Goal: Navigation & Orientation: Go to known website

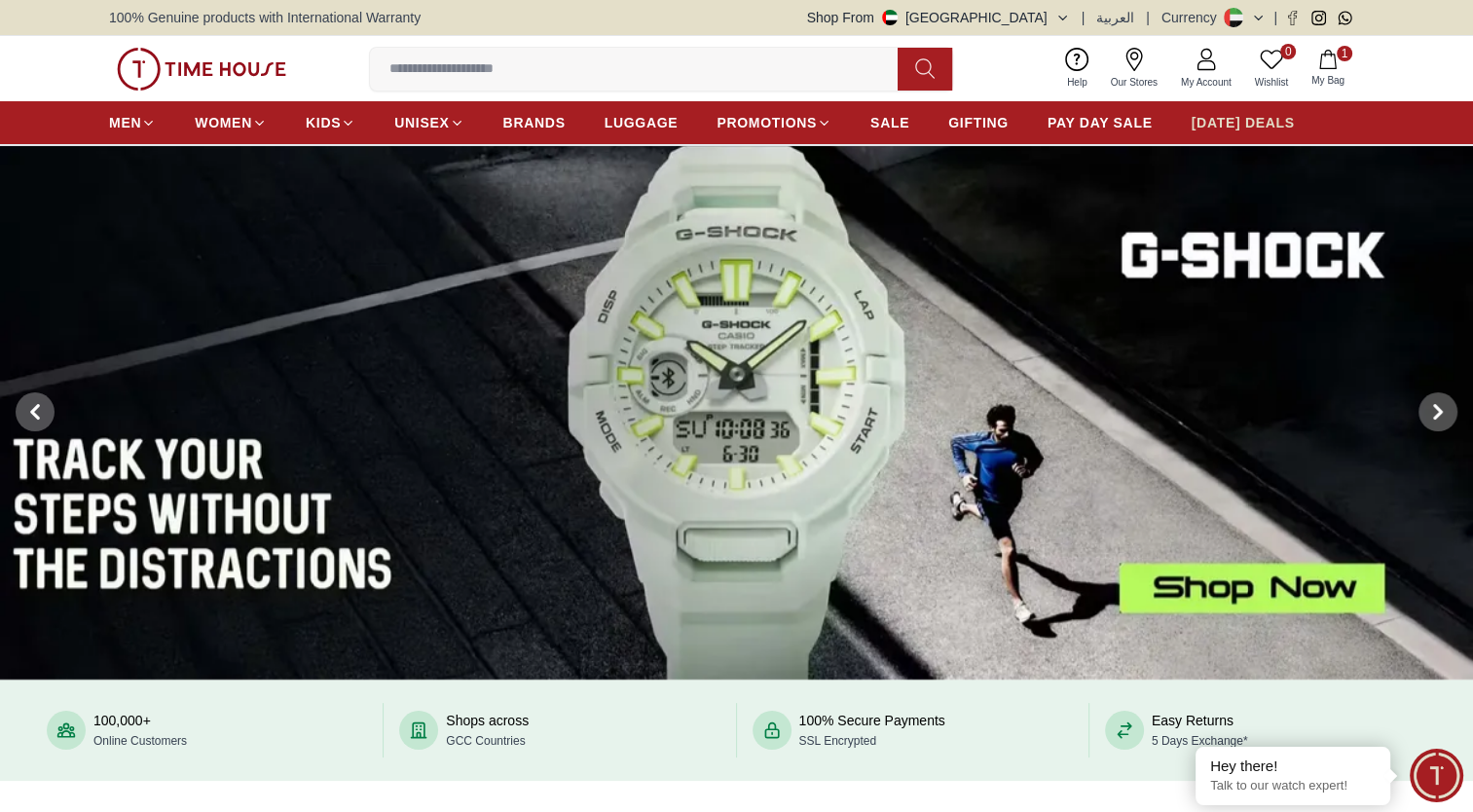
click at [1222, 123] on span "[DATE] DEALS" at bounding box center [1244, 123] width 104 height 20
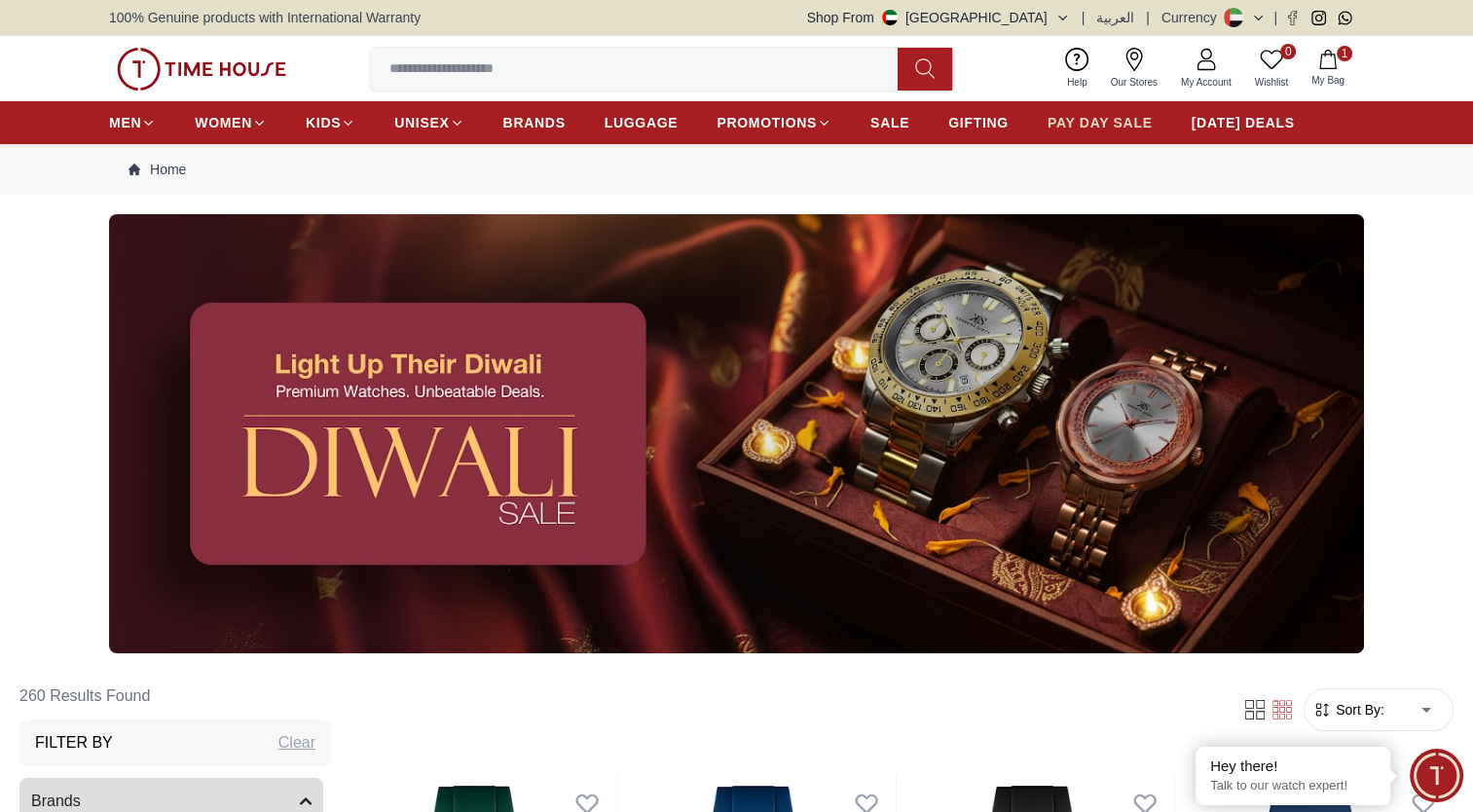
click at [1090, 124] on span "PAY DAY SALE" at bounding box center [1100, 123] width 106 height 20
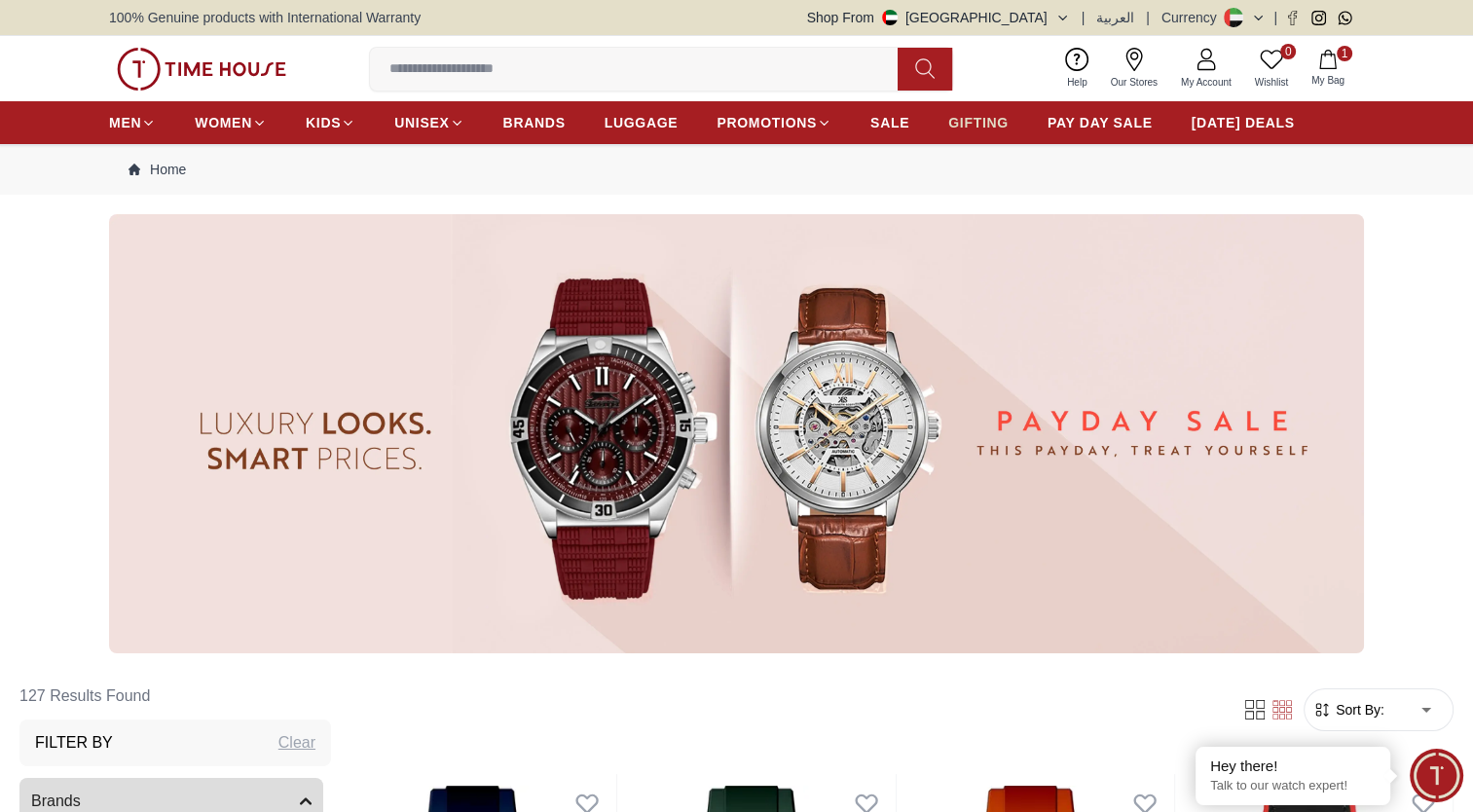
click at [977, 123] on span "GIFTING" at bounding box center [979, 123] width 61 height 20
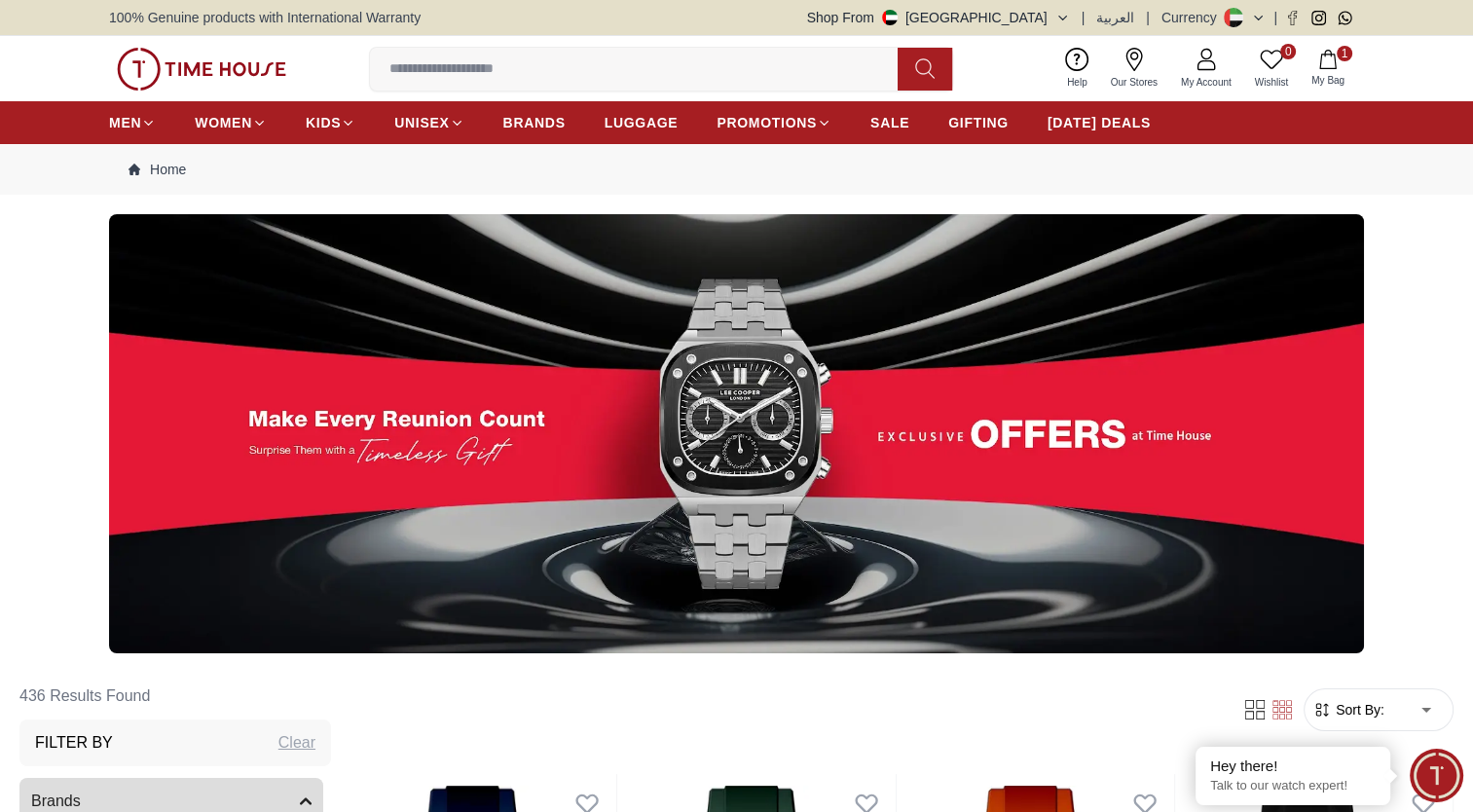
click at [207, 80] on img at bounding box center [201, 69] width 169 height 43
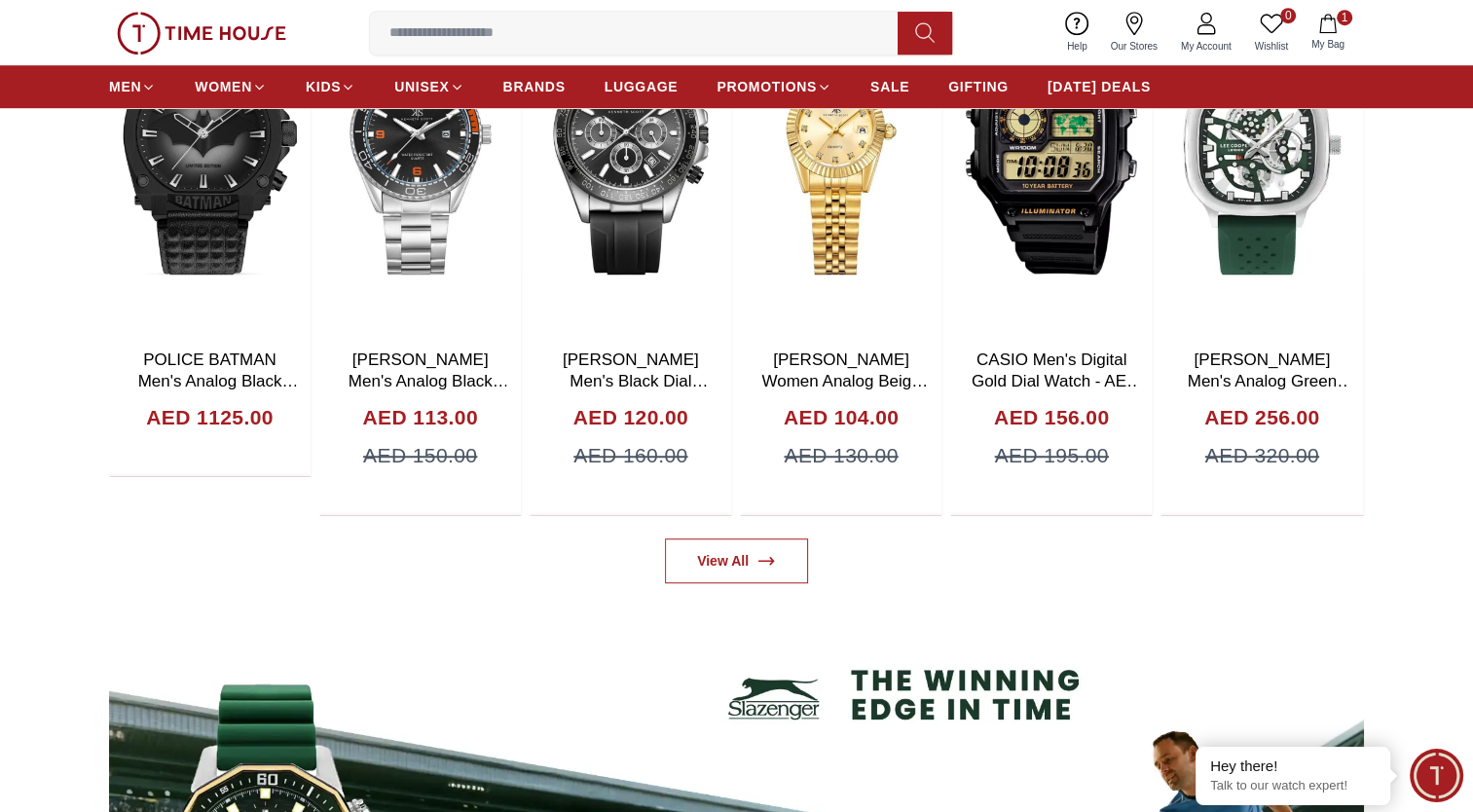
scroll to position [1355, 0]
click at [736, 553] on link "View All" at bounding box center [736, 559] width 144 height 45
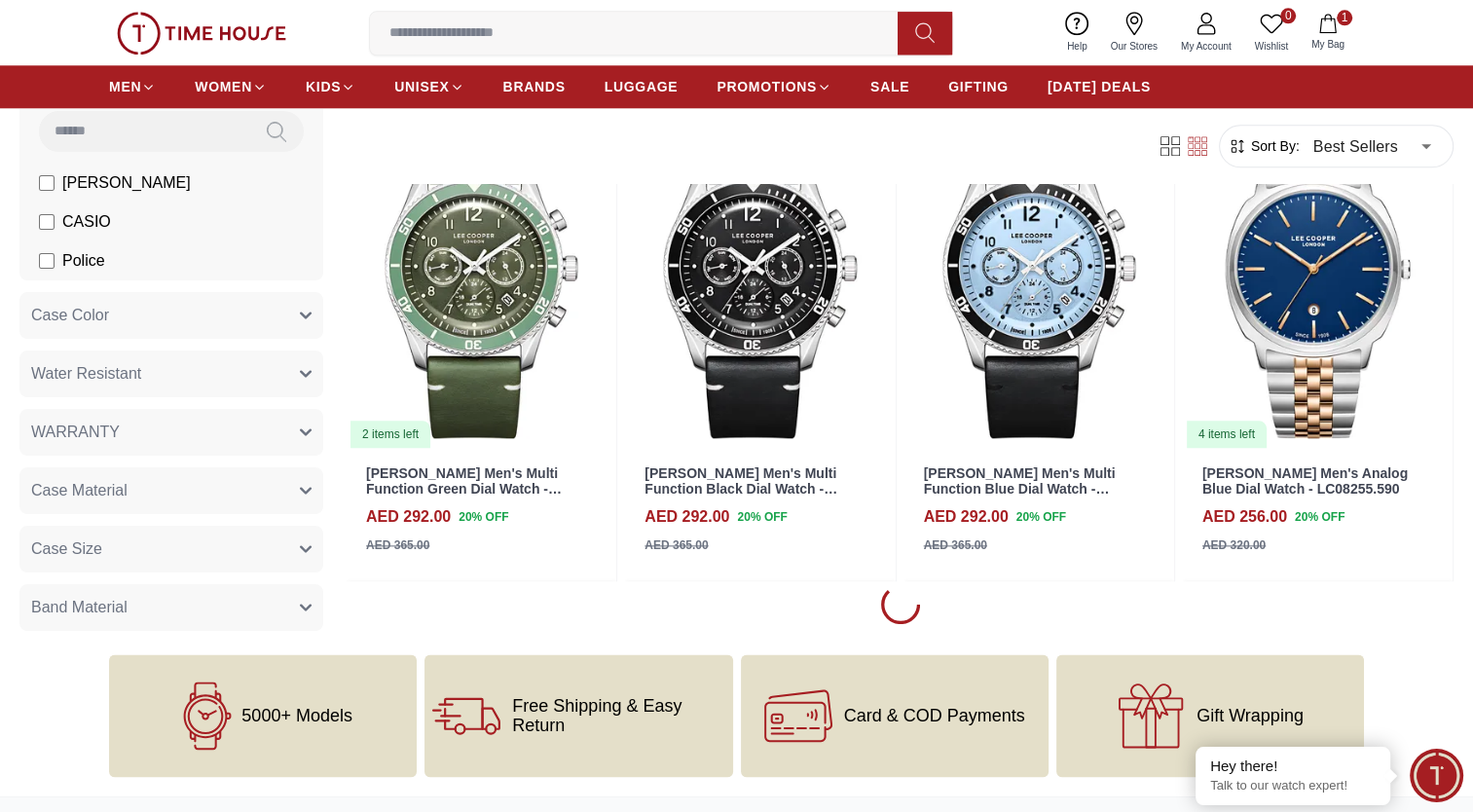
scroll to position [2179, 0]
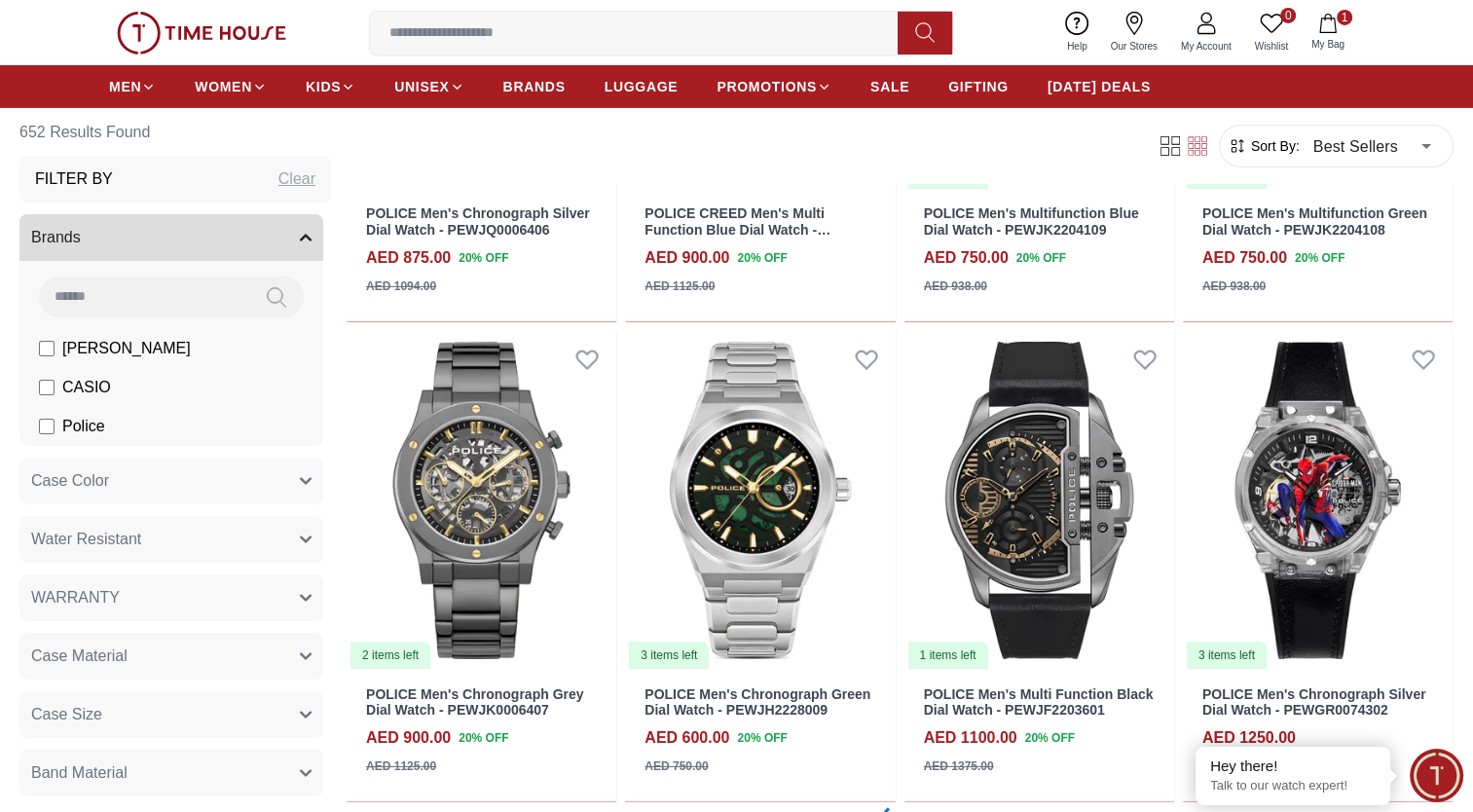
scroll to position [13957, 0]
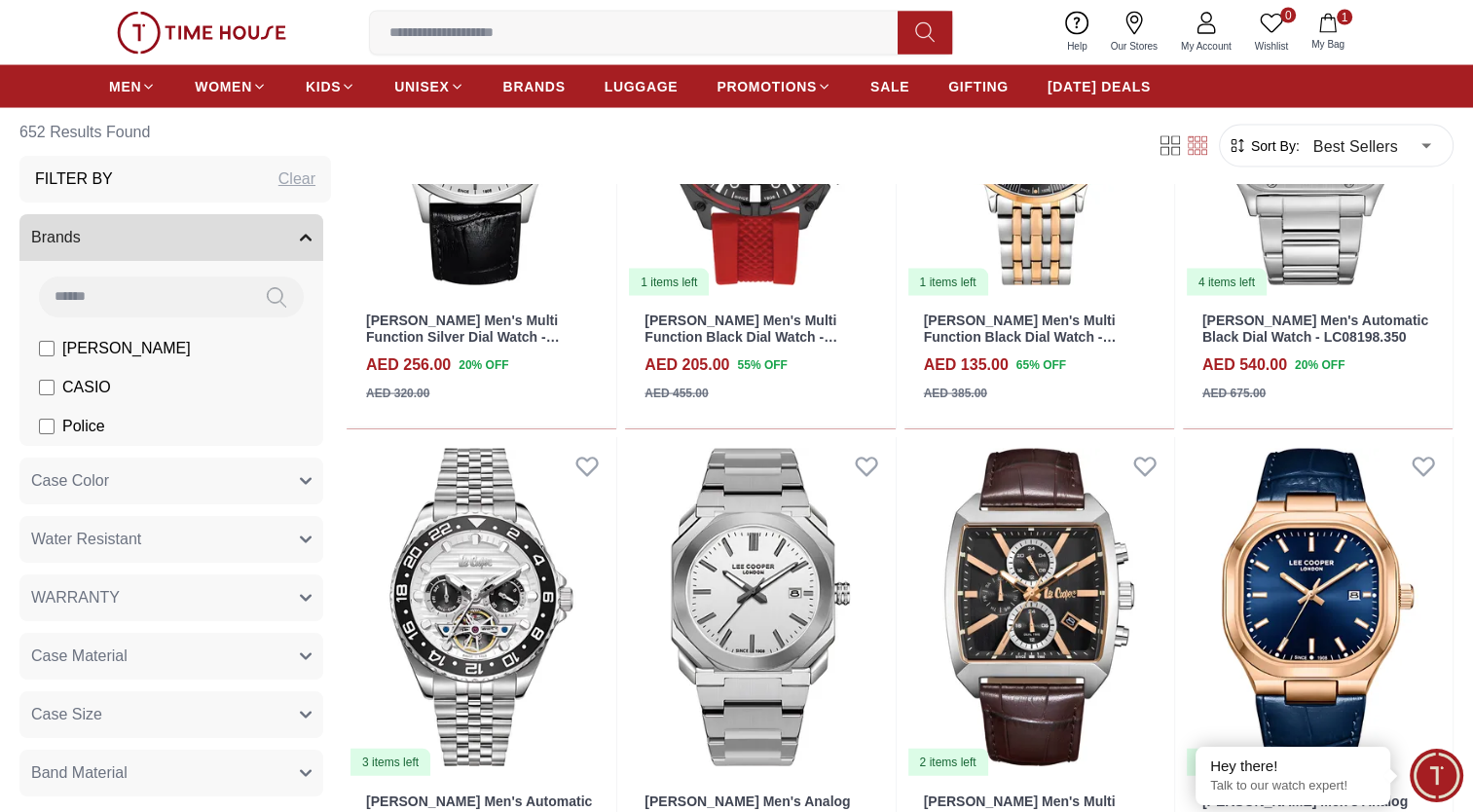
scroll to position [18657, 0]
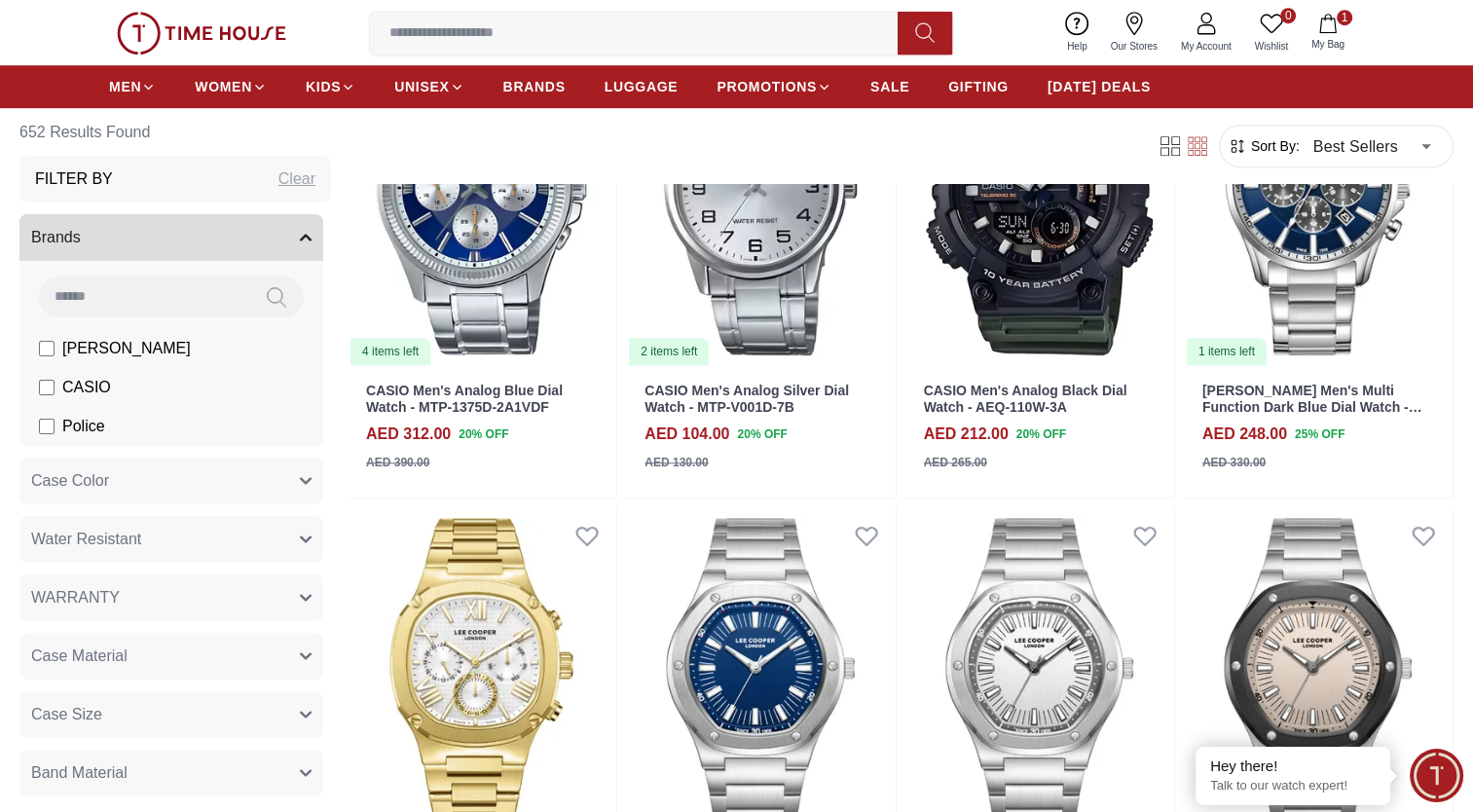
scroll to position [23477, 0]
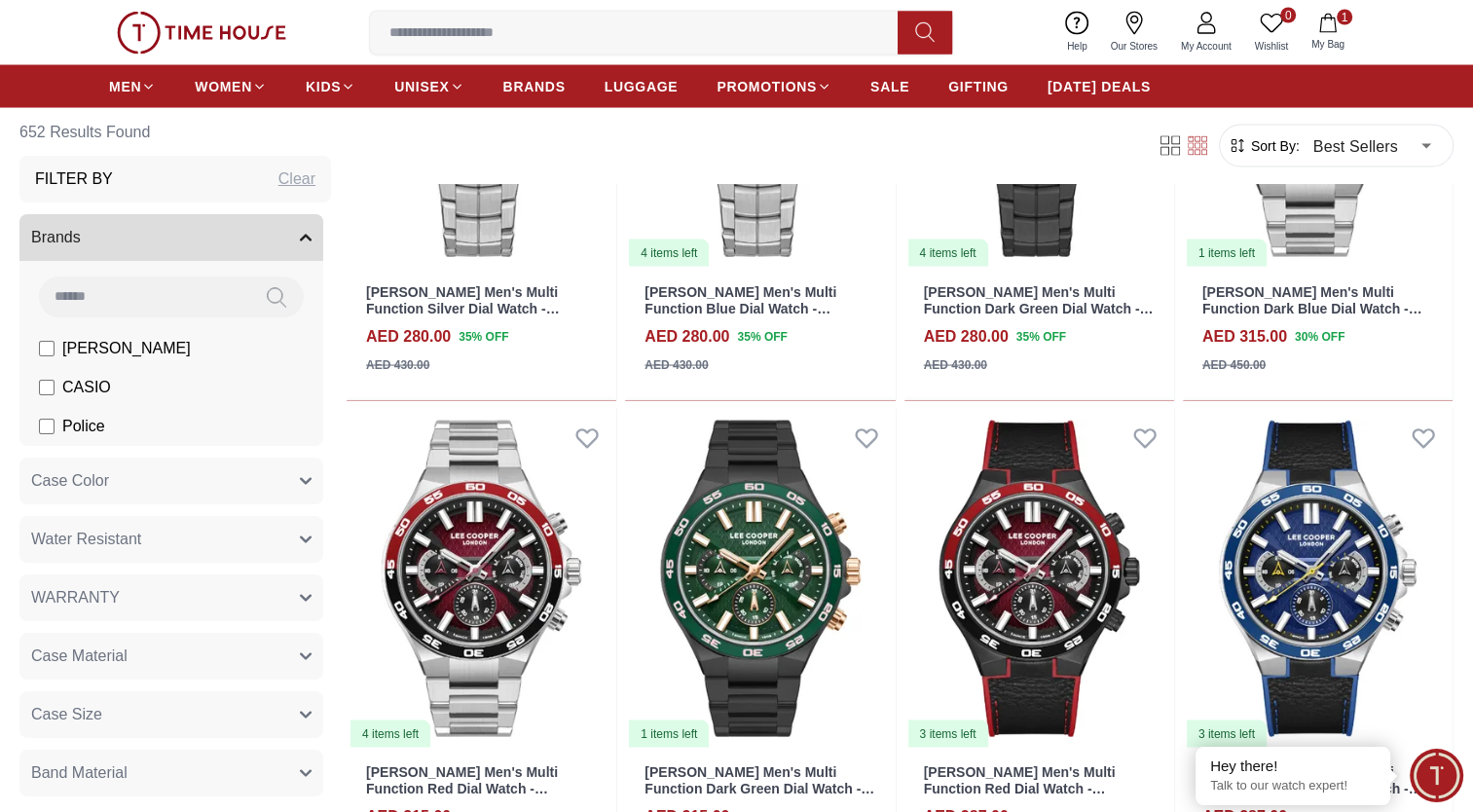
scroll to position [25934, 0]
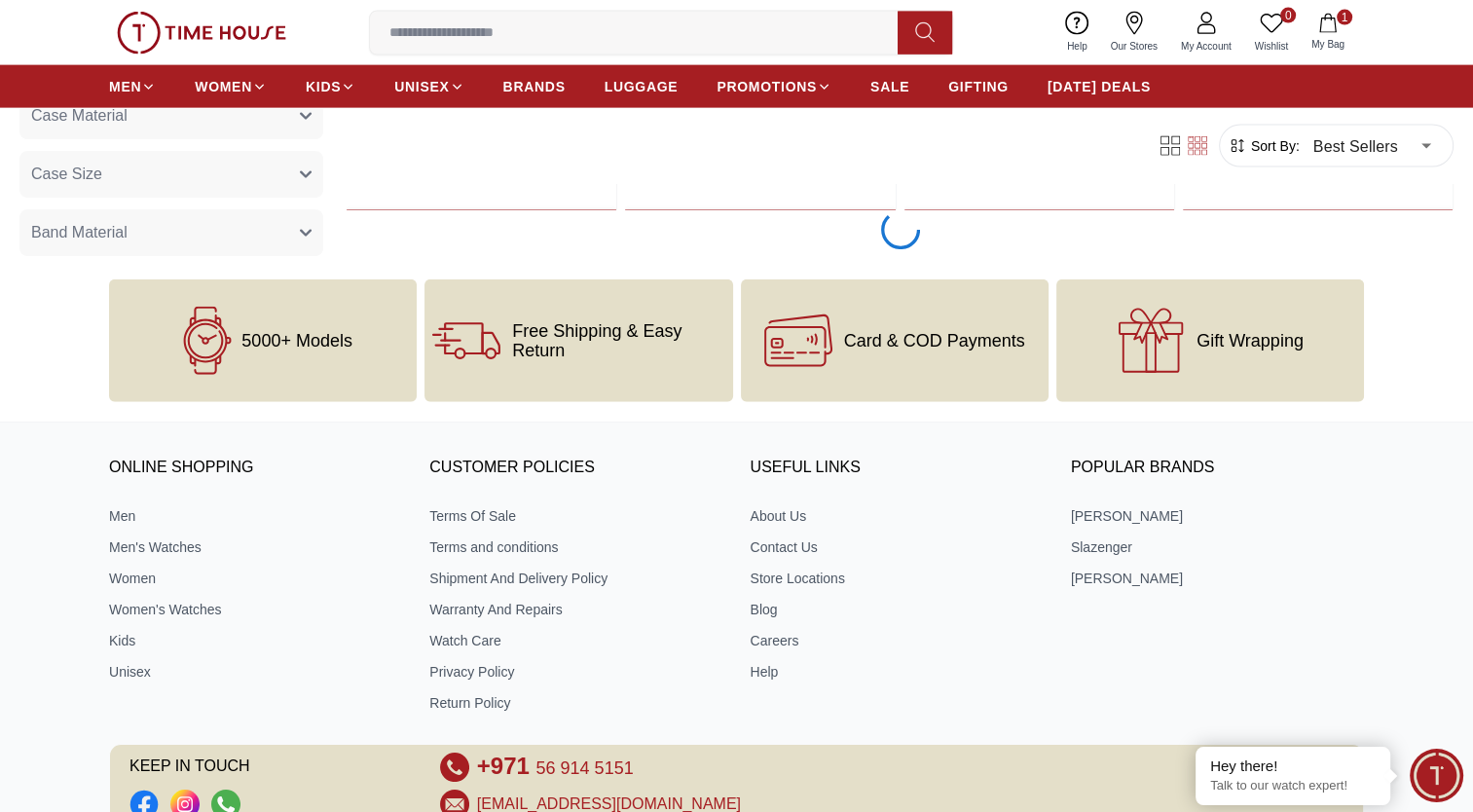
scroll to position [26549, 0]
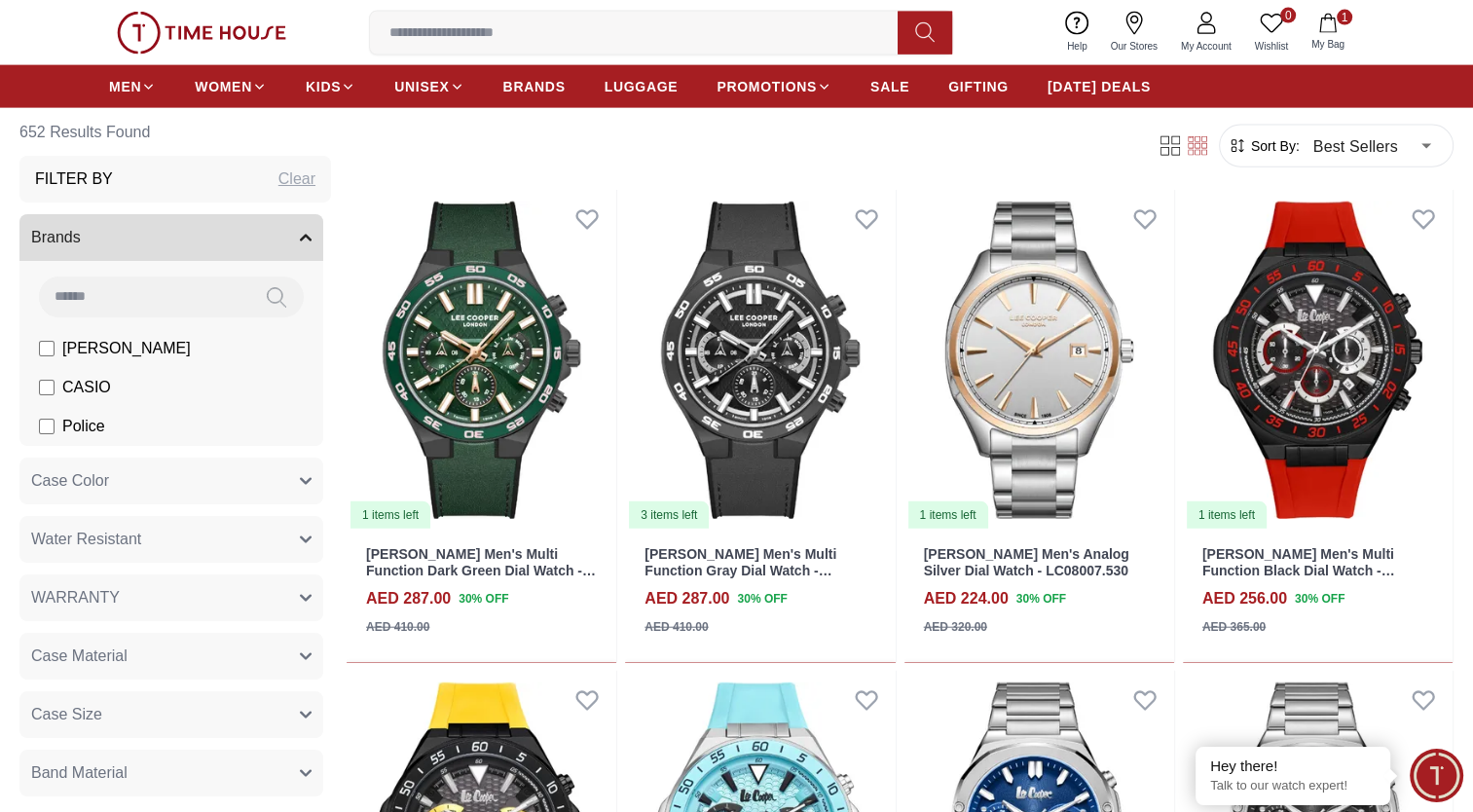
scroll to position [39, 0]
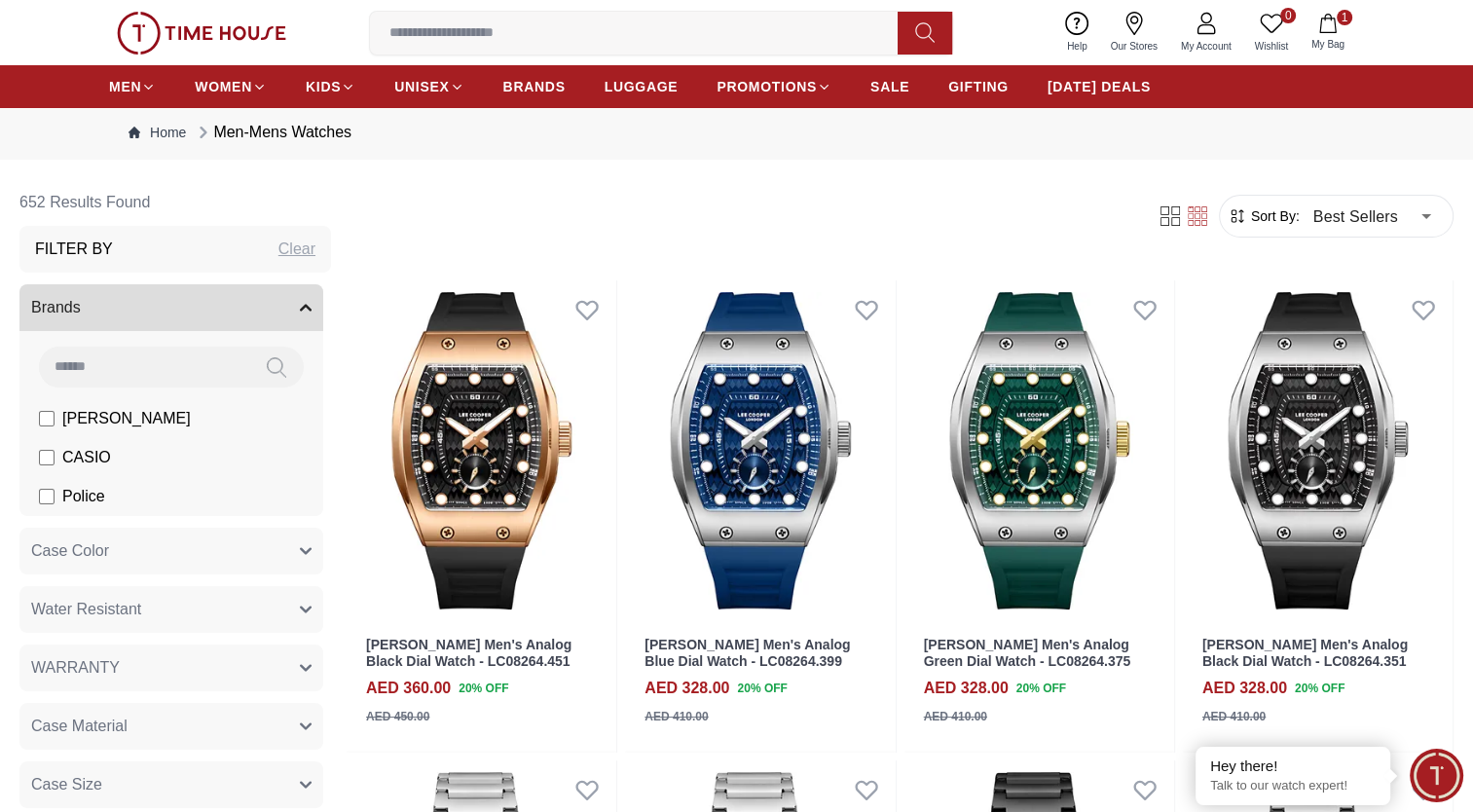
click at [230, 33] on img at bounding box center [201, 33] width 169 height 43
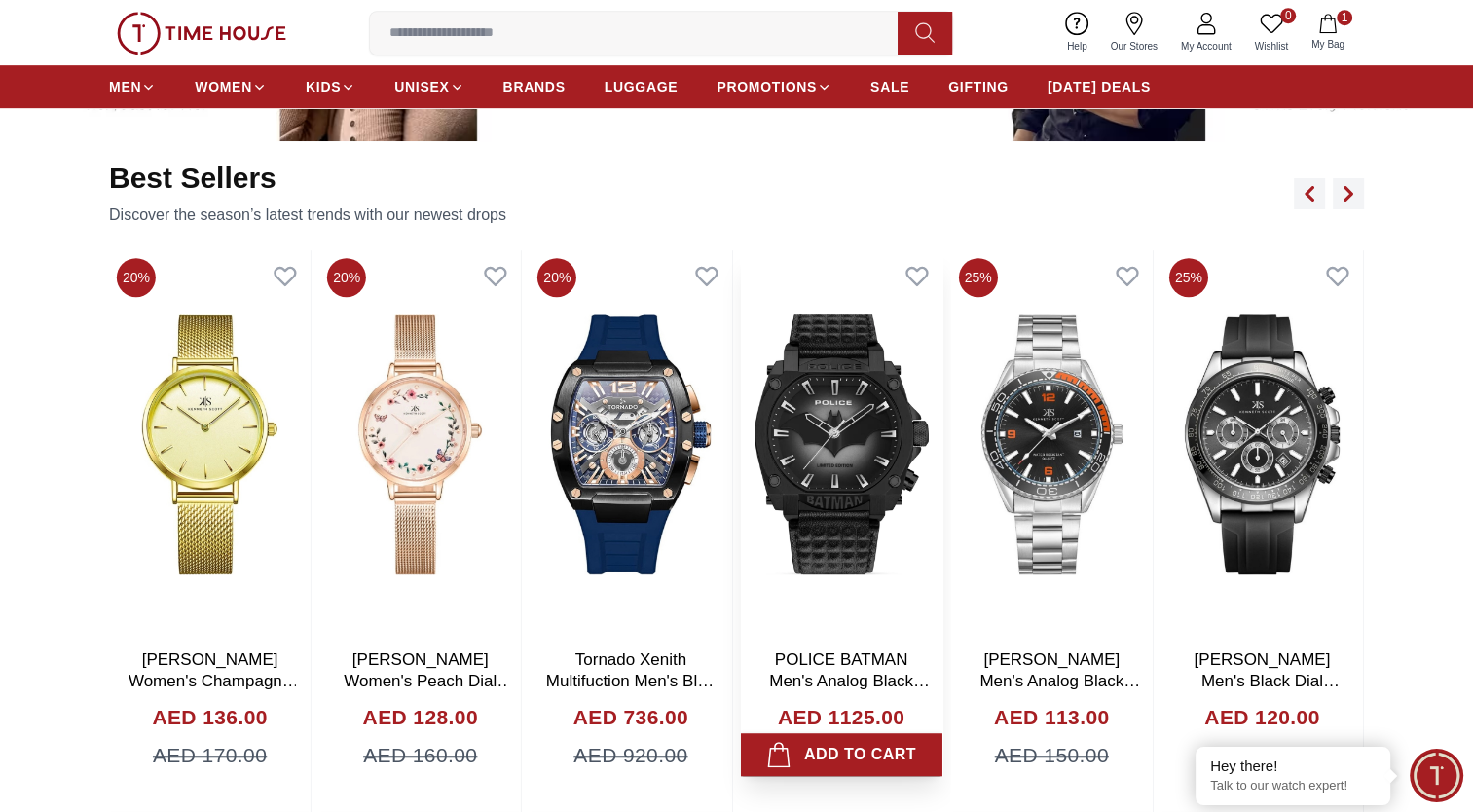
scroll to position [1051, 0]
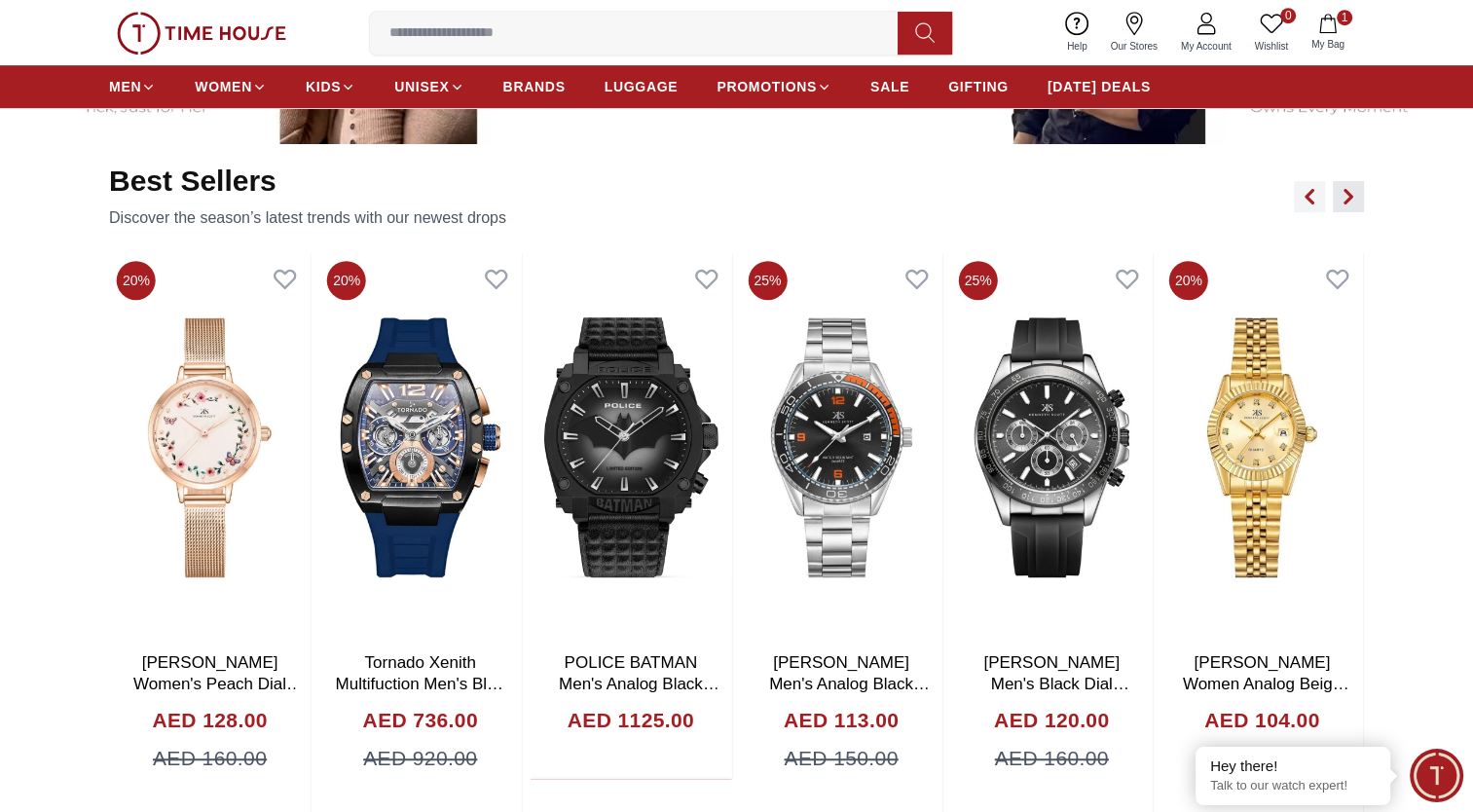
click at [1343, 192] on icon "button" at bounding box center [1348, 197] width 16 height 16
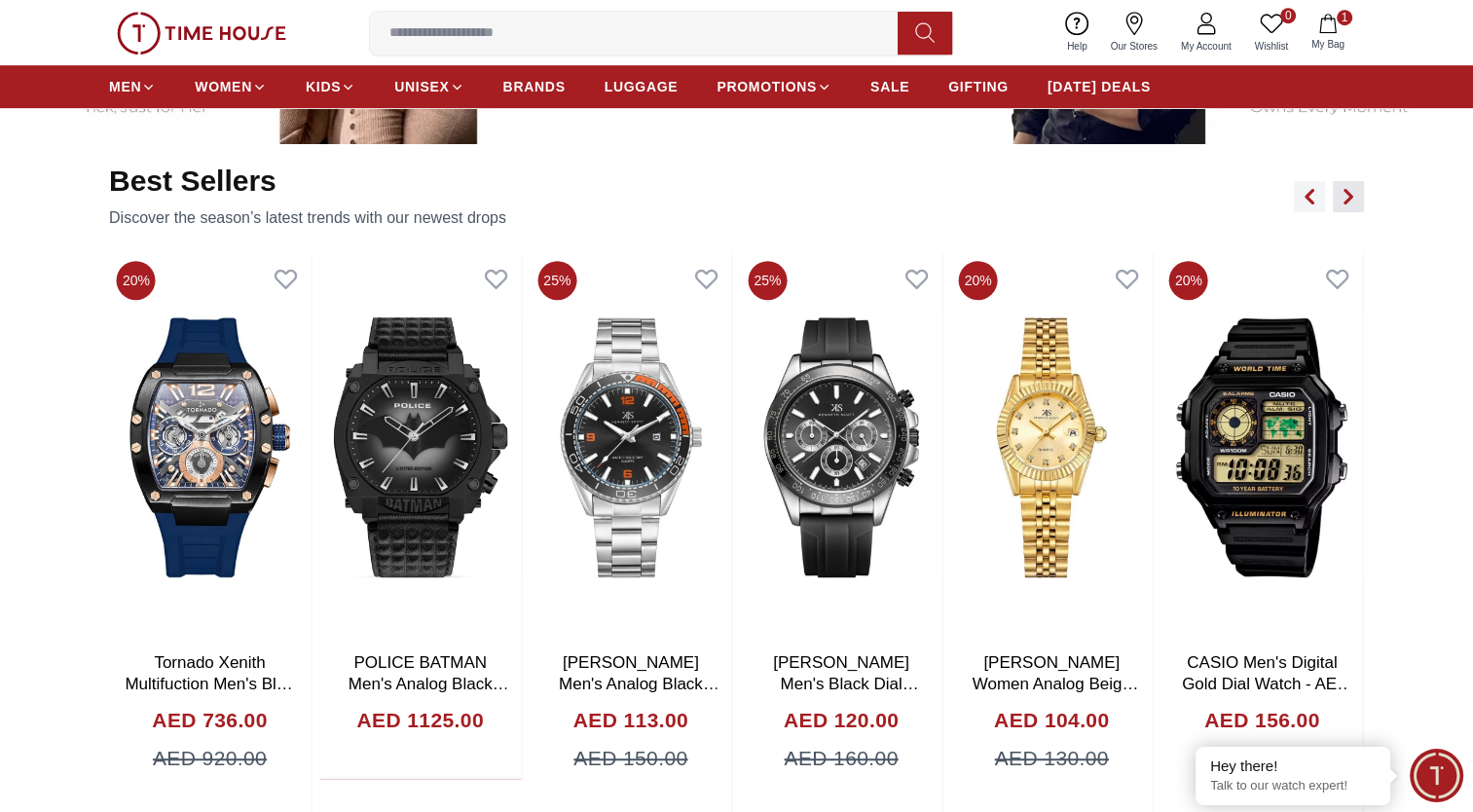
click at [1343, 192] on icon "button" at bounding box center [1348, 197] width 16 height 16
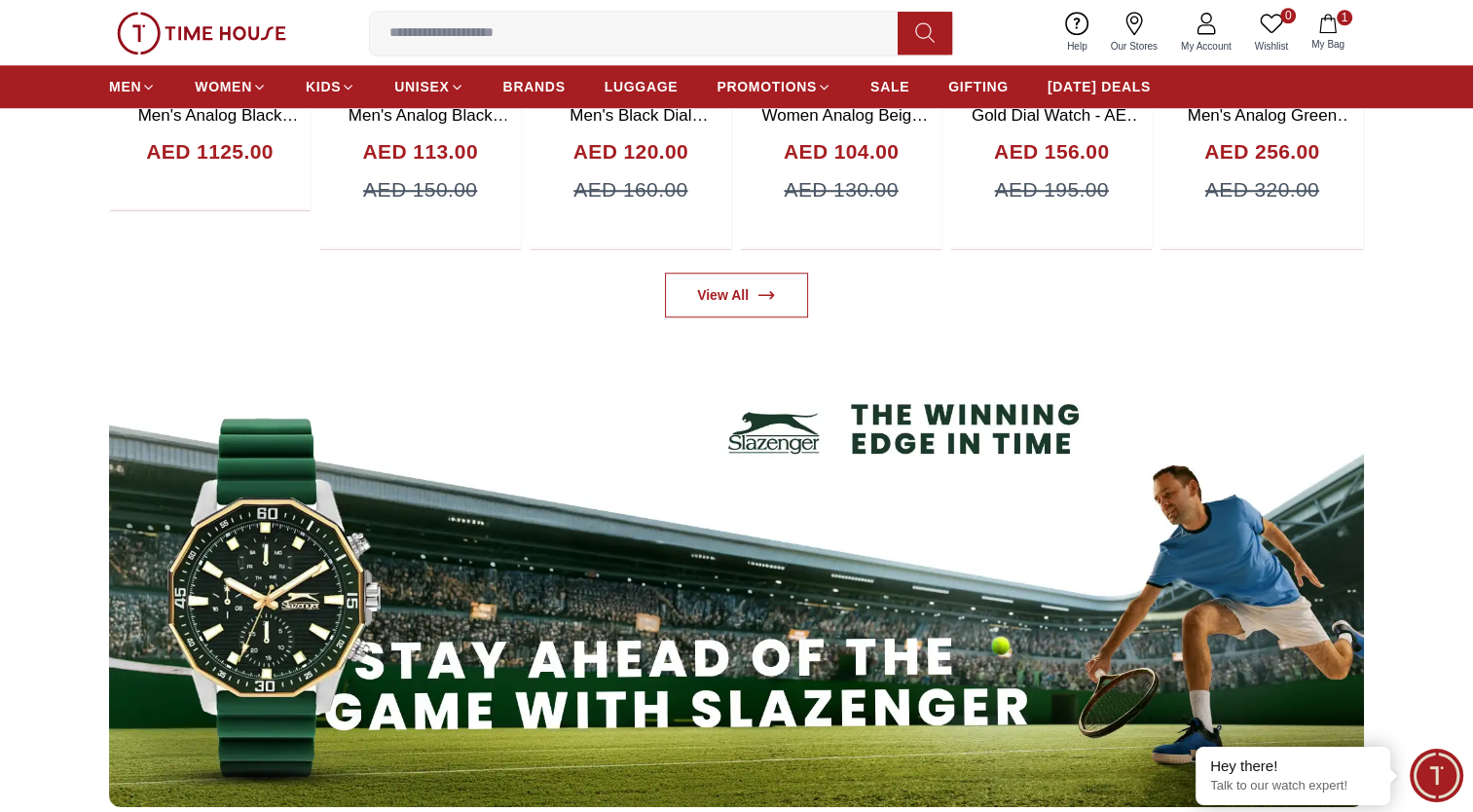
scroll to position [1621, 0]
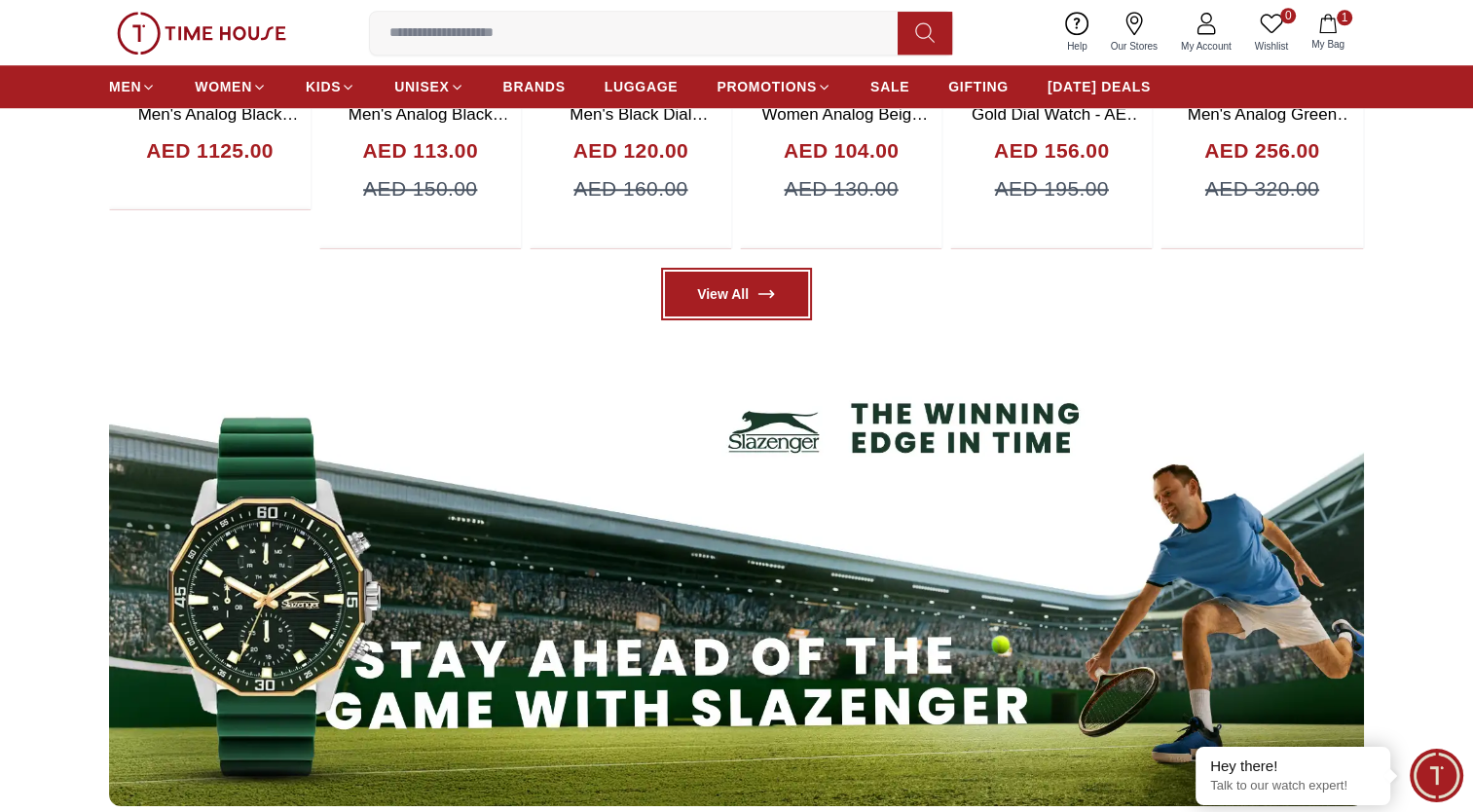
click at [751, 287] on link "View All" at bounding box center [736, 294] width 144 height 45
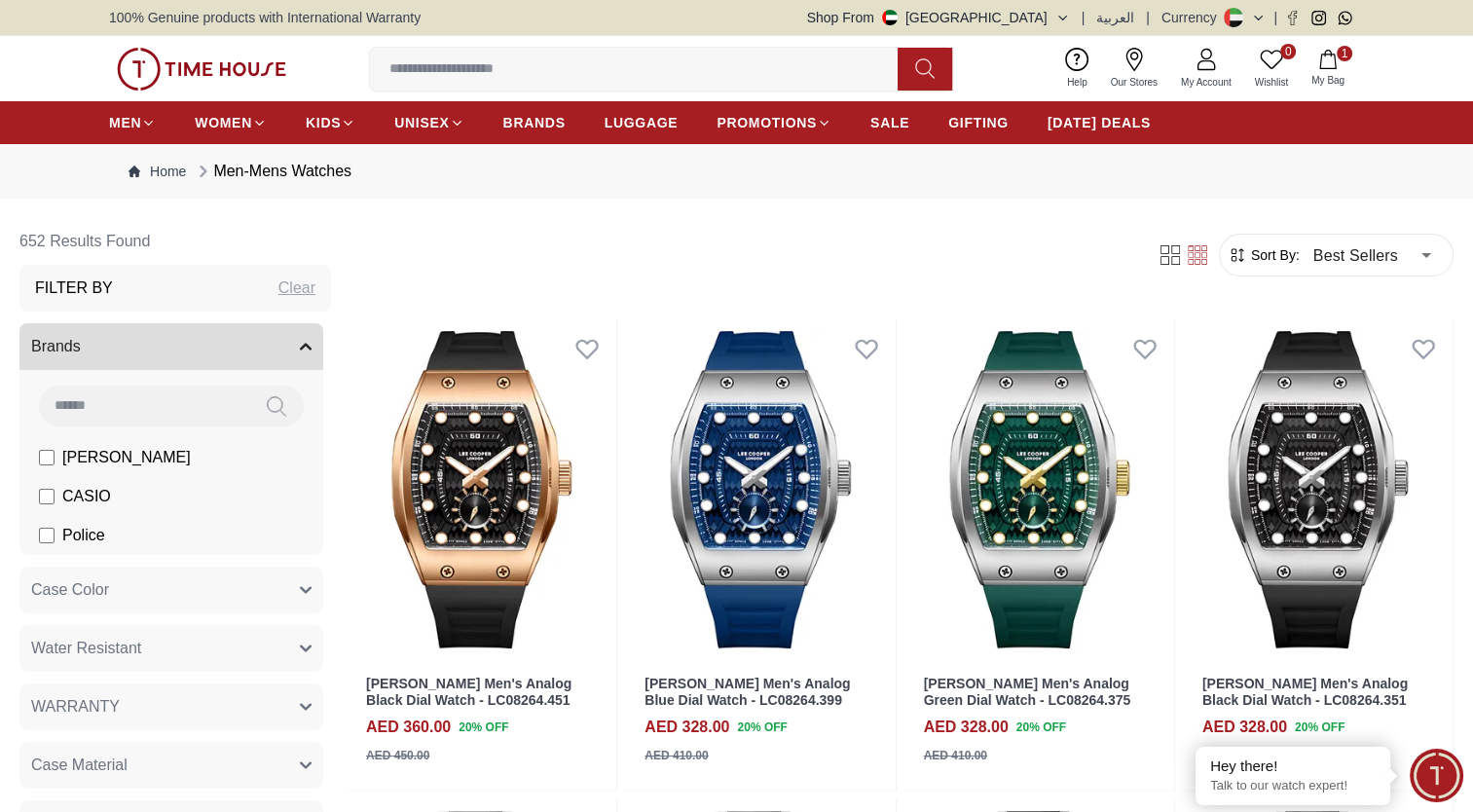
click at [247, 73] on img at bounding box center [201, 69] width 169 height 43
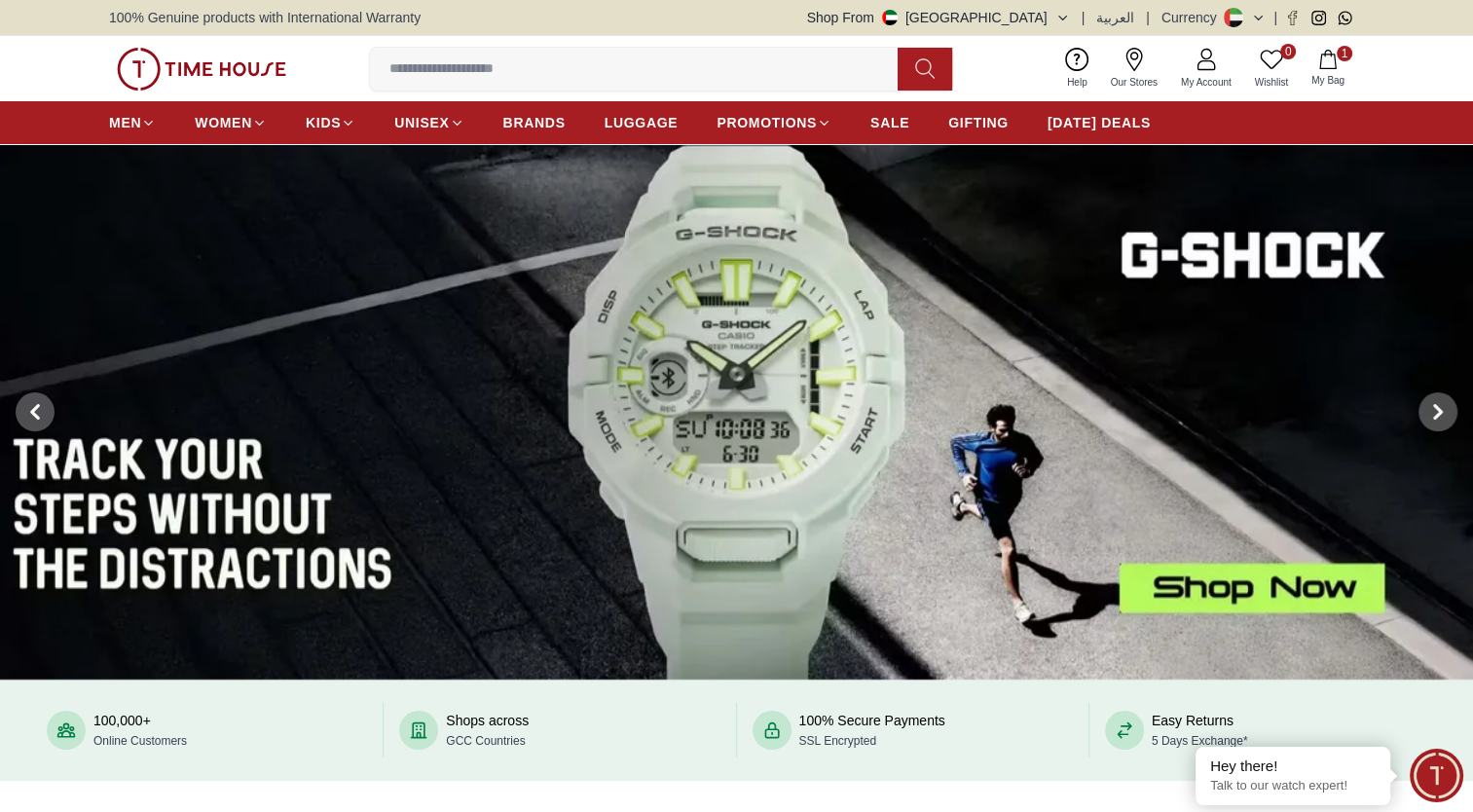
click at [1043, 16] on button "Shop From UAE" at bounding box center [939, 18] width 263 height 20
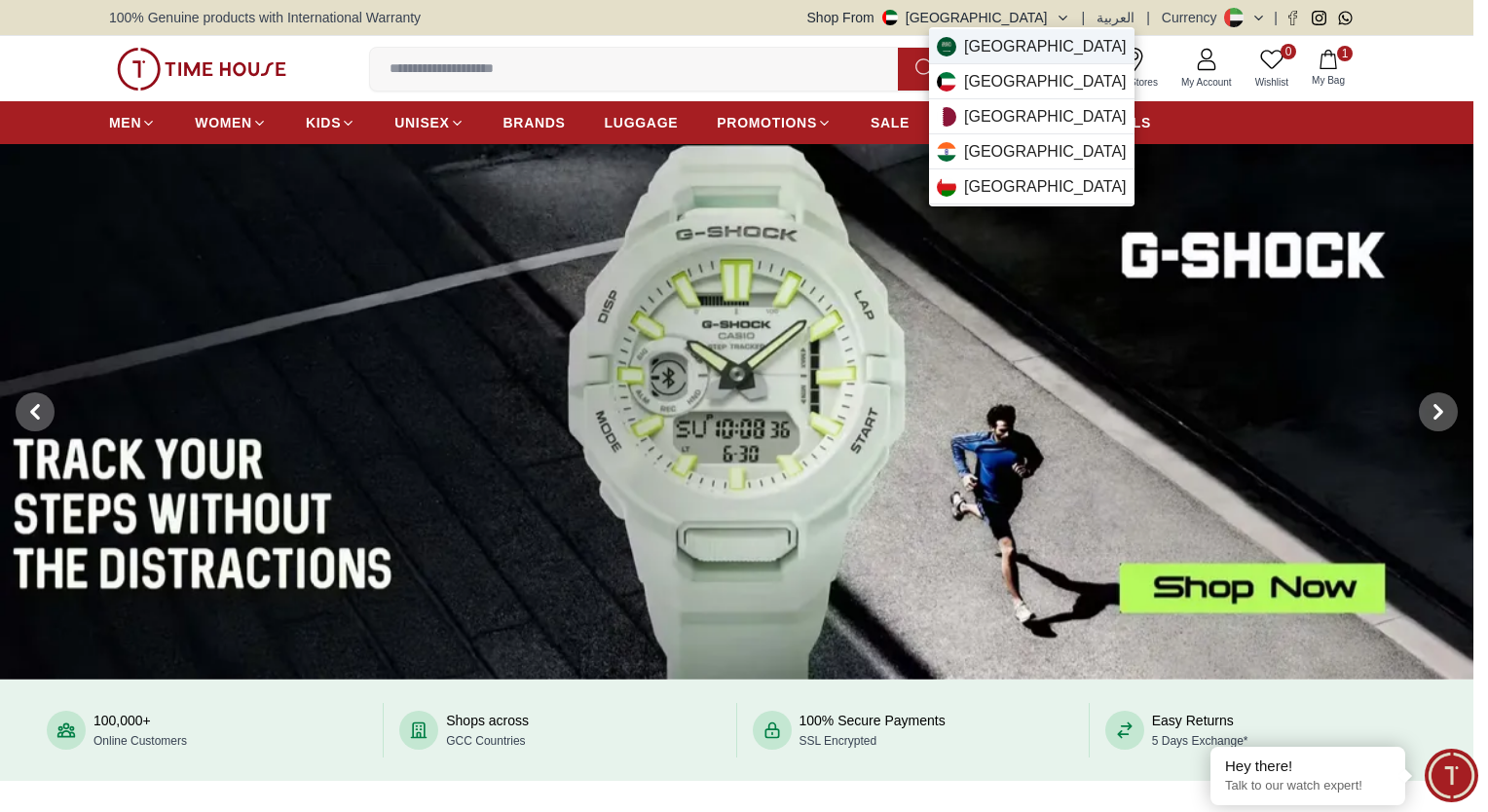
click at [1003, 42] on span "Saudi Arabia" at bounding box center [1044, 46] width 162 height 23
